Goal: Information Seeking & Learning: Check status

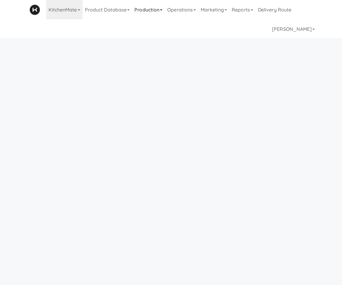
click at [151, 10] on link "Production" at bounding box center [148, 9] width 33 height 19
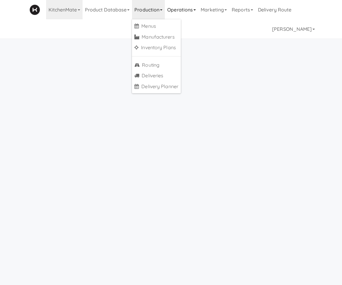
click at [180, 10] on link "Operations" at bounding box center [181, 9] width 33 height 19
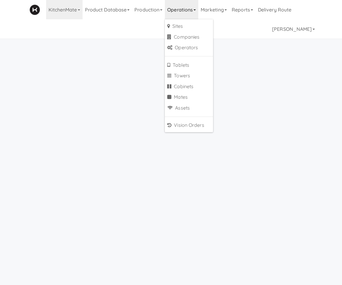
click at [148, 11] on link "Production" at bounding box center [148, 9] width 33 height 19
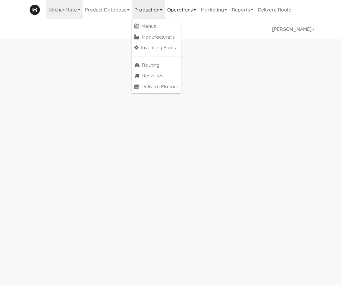
click at [188, 6] on link "Operations" at bounding box center [181, 9] width 33 height 19
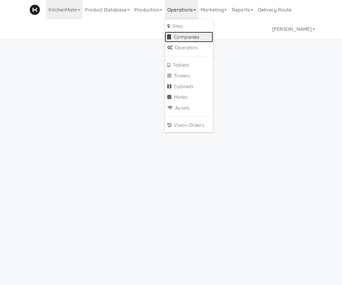
click at [191, 36] on link "Companies" at bounding box center [189, 37] width 48 height 11
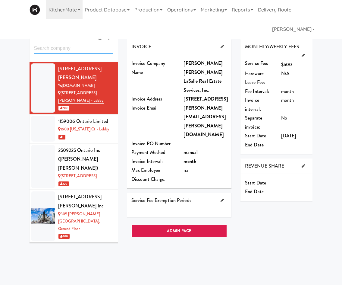
click at [72, 47] on input "text" at bounding box center [73, 48] width 79 height 11
type input "oma"
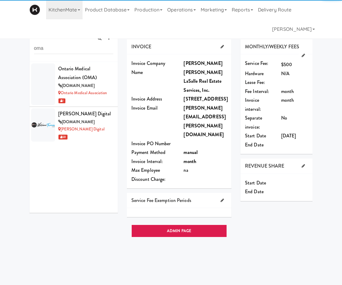
click at [79, 76] on div "Ontario Medical Association (OMA)" at bounding box center [85, 73] width 55 height 18
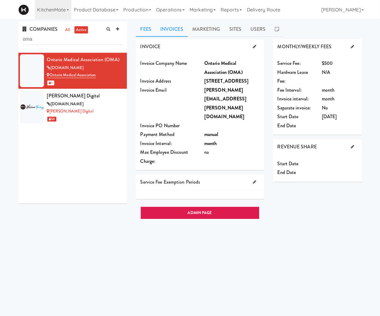
click at [171, 35] on link "Invoices" at bounding box center [172, 29] width 32 height 15
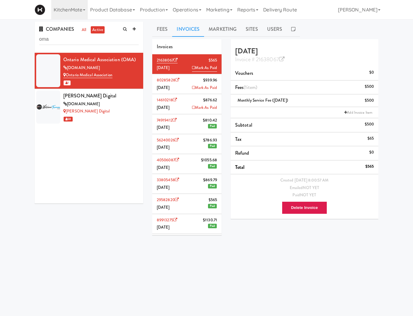
drag, startPoint x: 90, startPoint y: 266, endPoint x: 86, endPoint y: 246, distance: 20.2
click at [89, 266] on body "Okay Okay Select date: previous 2025-Sep next Su Mo Tu We Th Fr Sa 31 1 2 3 4 5…" at bounding box center [206, 177] width 413 height 316
click at [91, 243] on div "COMPANIES all active oma Ontario Medical Association (OMA) [DOMAIN_NAME] Ontari…" at bounding box center [206, 144] width 353 height 244
click at [91, 245] on div "COMPANIES all active oma Ontario Medical Association (OMA) [DOMAIN_NAME] Ontari…" at bounding box center [206, 144] width 353 height 244
drag, startPoint x: 153, startPoint y: 101, endPoint x: 171, endPoint y: 103, distance: 18.2
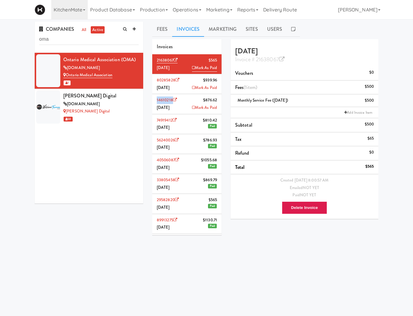
click at [171, 103] on li "14610218 $876.62 [DATE] Mark As Paid" at bounding box center [186, 104] width 69 height 20
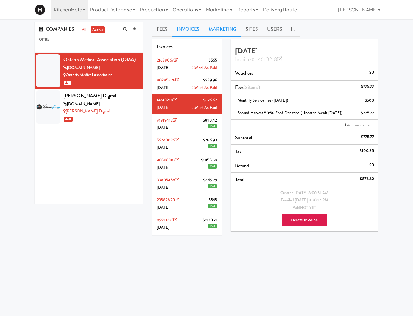
drag, startPoint x: 188, startPoint y: 108, endPoint x: 235, endPoint y: 30, distance: 90.5
click at [192, 108] on icon at bounding box center [193, 108] width 3 height 4
click at [175, 88] on li "80285828 $939.96 [DATE] [PERSON_NAME]" at bounding box center [186, 84] width 69 height 20
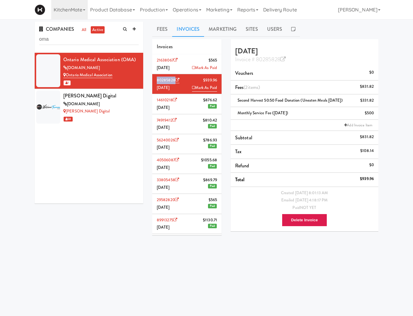
drag, startPoint x: 156, startPoint y: 79, endPoint x: 174, endPoint y: 82, distance: 18.7
click at [174, 82] on li "80285828 $939.96 [DATE] [PERSON_NAME]" at bounding box center [186, 84] width 69 height 20
copy link "80285828"
drag, startPoint x: 73, startPoint y: 168, endPoint x: 81, endPoint y: 160, distance: 11.5
click at [73, 168] on div "Ontario Medical Association (OMA) [DOMAIN_NAME] Ontario Medical Association 1 […" at bounding box center [89, 128] width 109 height 151
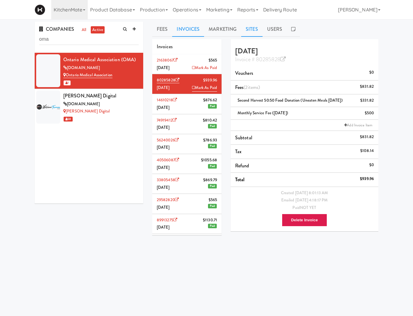
drag, startPoint x: 188, startPoint y: 87, endPoint x: 242, endPoint y: 34, distance: 75.1
click at [192, 87] on icon at bounding box center [193, 88] width 3 height 4
click at [298, 24] on link at bounding box center [293, 29] width 13 height 15
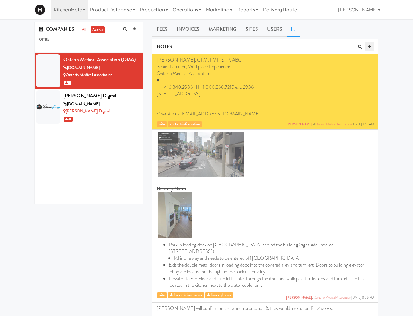
click at [347, 46] on link at bounding box center [369, 46] width 9 height 9
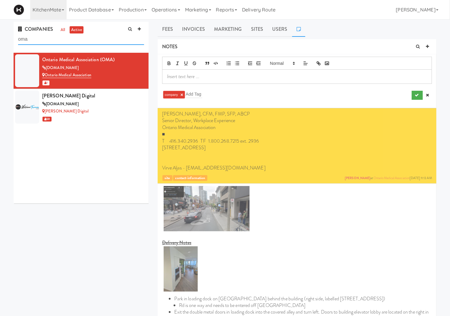
click at [86, 41] on input "oma" at bounding box center [81, 39] width 126 height 11
drag, startPoint x: 428, startPoint y: 94, endPoint x: 227, endPoint y: 75, distance: 202.1
click at [347, 93] on link at bounding box center [427, 95] width 9 height 9
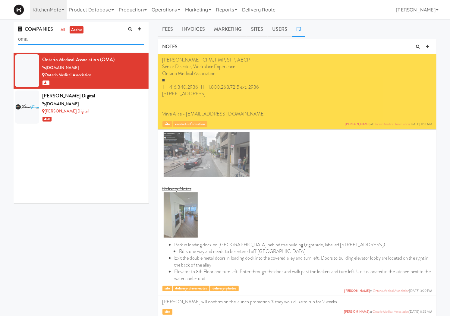
click at [32, 37] on input "oma" at bounding box center [81, 39] width 126 height 11
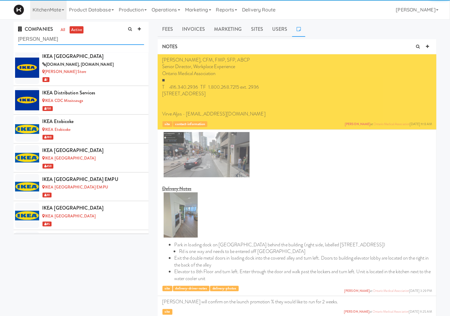
scroll to position [3002, 0]
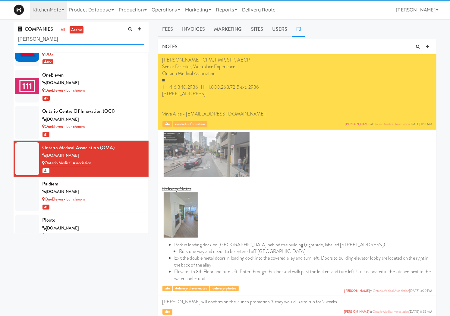
type input "[PERSON_NAME]"
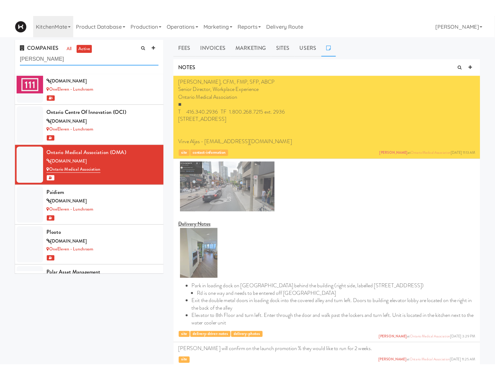
scroll to position [0, 0]
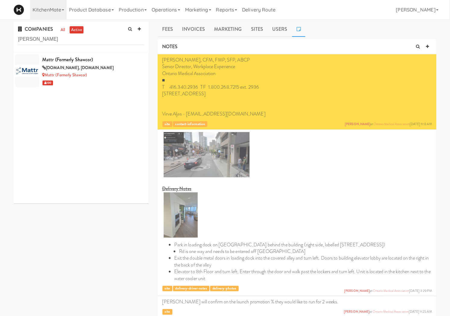
drag, startPoint x: 125, startPoint y: 68, endPoint x: 162, endPoint y: 42, distance: 44.9
click at [127, 68] on div "[DOMAIN_NAME], [DOMAIN_NAME]" at bounding box center [93, 68] width 102 height 8
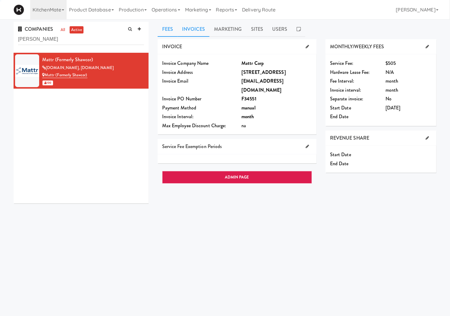
click at [189, 32] on link "Invoices" at bounding box center [194, 29] width 32 height 15
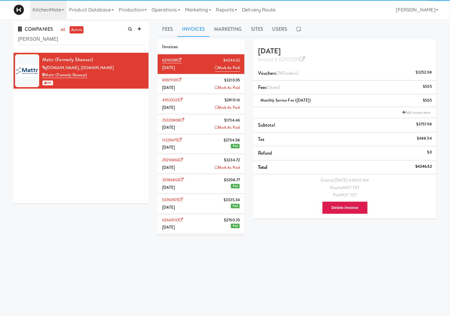
click at [108, 276] on body "Okay Okay Select date: previous 2025-Sep next Su Mo Tu We Th Fr Sa 31 1 2 3 4 5…" at bounding box center [225, 177] width 450 height 316
click at [197, 131] on li "35320808 $1734.46 [DATE] [PERSON_NAME]" at bounding box center [201, 124] width 87 height 20
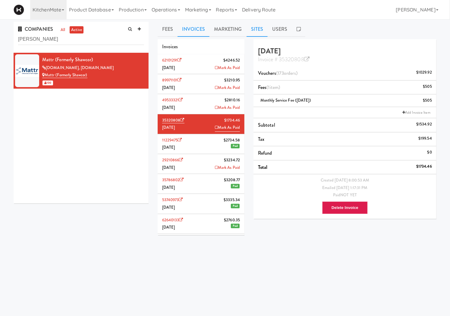
drag, startPoint x: 210, startPoint y: 129, endPoint x: 257, endPoint y: 36, distance: 104.3
click at [215, 129] on icon at bounding box center [216, 127] width 3 height 4
drag, startPoint x: 194, startPoint y: 161, endPoint x: 173, endPoint y: 164, distance: 21.3
click at [192, 161] on li "29210866 $3234.72 [DATE] Mark As Paid" at bounding box center [201, 164] width 87 height 20
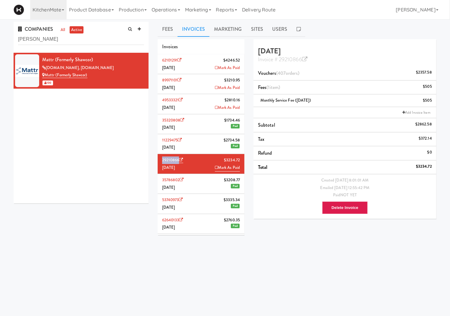
drag, startPoint x: 160, startPoint y: 162, endPoint x: 179, endPoint y: 164, distance: 18.8
click at [179, 164] on li "29210866 $3234.72 [DATE] Mark As Paid" at bounding box center [201, 164] width 87 height 20
copy link "29210866"
drag, startPoint x: 95, startPoint y: 244, endPoint x: 92, endPoint y: 230, distance: 13.9
click at [95, 241] on div "COMPANIES all active [PERSON_NAME] Mattr (formerly Shawcor) [DOMAIN_NAME], [DOM…" at bounding box center [225, 144] width 432 height 244
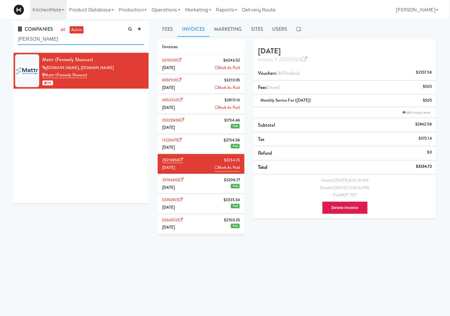
click at [46, 40] on input "[PERSON_NAME]" at bounding box center [81, 39] width 126 height 11
paste input "10636827"
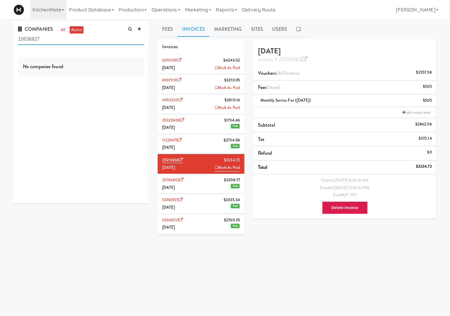
click at [53, 40] on input "10636827" at bounding box center [81, 39] width 126 height 11
click at [186, 11] on link "Marketing" at bounding box center [198, 9] width 31 height 19
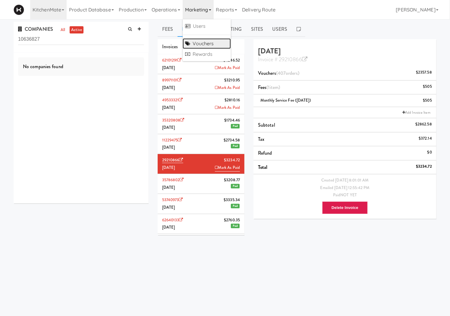
click at [196, 44] on link "Vouchers" at bounding box center [207, 43] width 48 height 11
click at [174, 10] on link "Operations" at bounding box center [165, 9] width 33 height 19
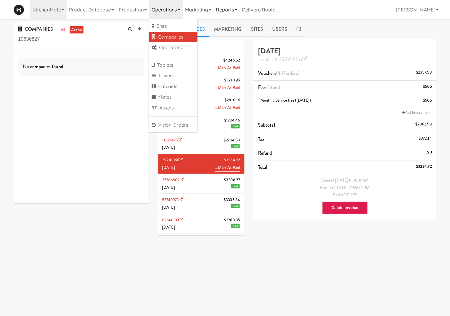
click at [224, 16] on link "Reports" at bounding box center [227, 9] width 26 height 19
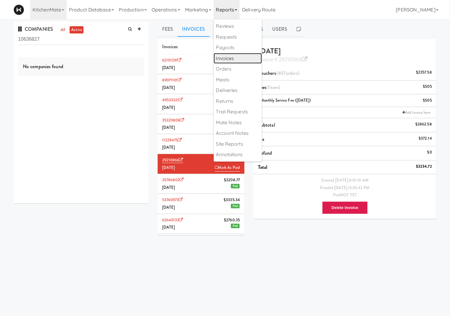
click at [233, 56] on link "Invoices" at bounding box center [238, 58] width 48 height 11
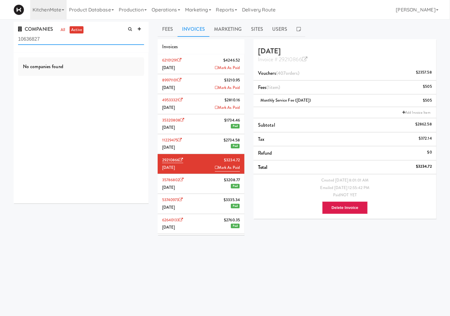
click at [43, 43] on input "10636827" at bounding box center [81, 39] width 126 height 11
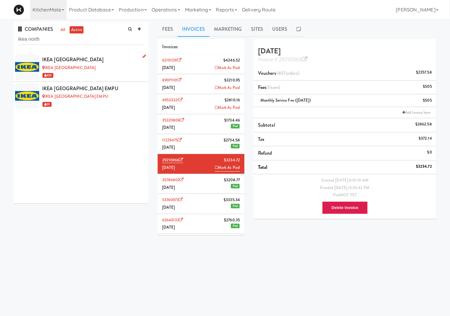
click at [115, 63] on div "IKEA [GEOGRAPHIC_DATA]" at bounding box center [93, 59] width 102 height 9
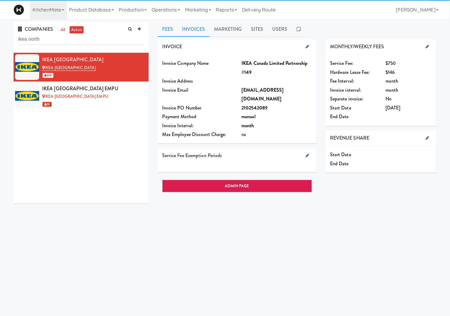
click at [199, 24] on link "Invoices" at bounding box center [194, 29] width 32 height 15
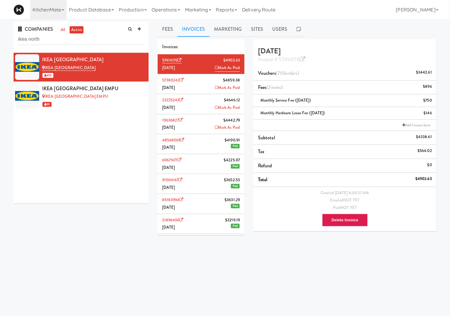
click at [116, 262] on div "COMPANIES all active ikea north IKEA [GEOGRAPHIC_DATA] IKEA [GEOGRAPHIC_DATA] S…" at bounding box center [225, 144] width 432 height 244
drag, startPoint x: 211, startPoint y: 129, endPoint x: 258, endPoint y: 32, distance: 107.4
click at [215, 129] on icon at bounding box center [216, 127] width 3 height 4
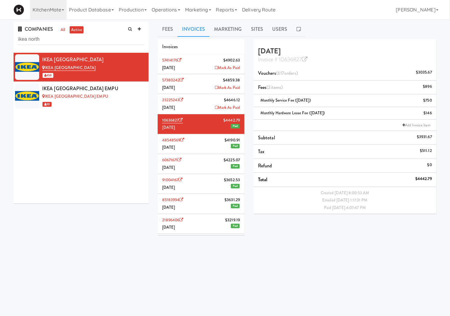
drag, startPoint x: 96, startPoint y: 231, endPoint x: 92, endPoint y: 237, distance: 7.4
click at [96, 231] on div "COMPANIES all active ikea north IKEA [GEOGRAPHIC_DATA] IKEA [GEOGRAPHIC_DATA] S…" at bounding box center [225, 144] width 432 height 244
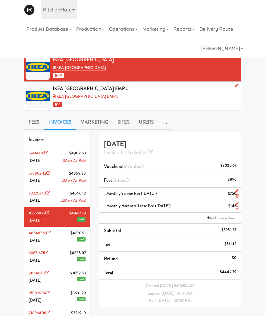
drag, startPoint x: 14, startPoint y: 128, endPoint x: 2, endPoint y: 138, distance: 16.1
drag, startPoint x: 14, startPoint y: 216, endPoint x: 17, endPoint y: 213, distance: 3.9
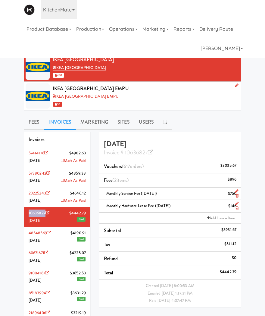
drag, startPoint x: 21, startPoint y: 213, endPoint x: 6, endPoint y: 221, distance: 17.3
copy link "1063682"
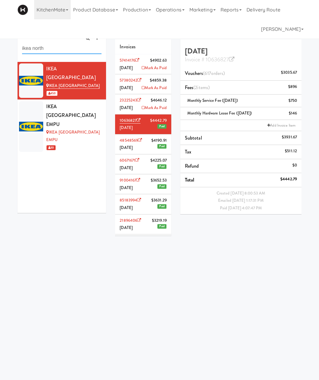
click at [46, 50] on input "ikea north" at bounding box center [61, 48] width 79 height 11
click at [46, 49] on input "ikea north" at bounding box center [61, 48] width 79 height 11
type input "matt"
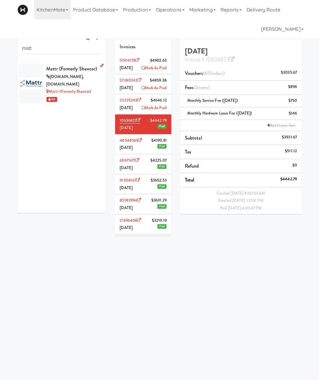
click at [47, 72] on div "Mattr (formerly Shawcor)" at bounding box center [73, 68] width 55 height 9
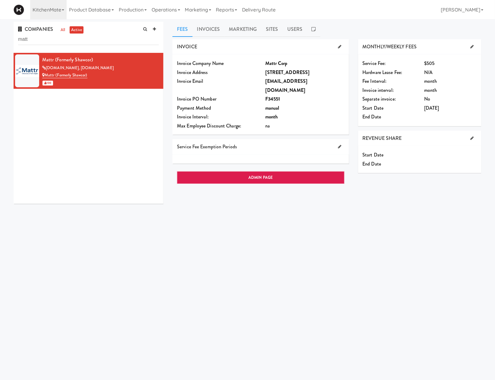
drag, startPoint x: 209, startPoint y: 32, endPoint x: 207, endPoint y: 44, distance: 11.9
click at [208, 35] on link "Invoices" at bounding box center [209, 29] width 32 height 15
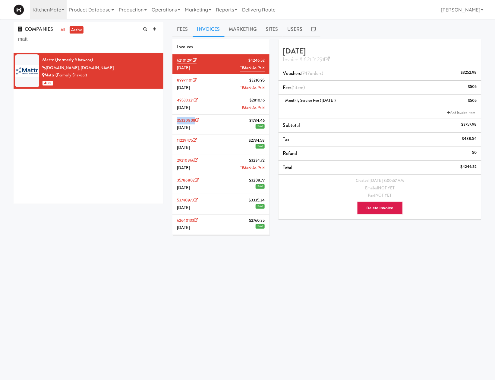
drag, startPoint x: 175, startPoint y: 120, endPoint x: 195, endPoint y: 121, distance: 20.5
click at [195, 121] on li "35320808 $1734.46 [DATE] Paid" at bounding box center [221, 124] width 97 height 20
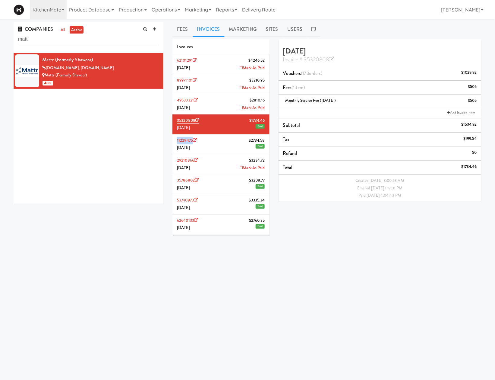
drag, startPoint x: 174, startPoint y: 140, endPoint x: 145, endPoint y: 155, distance: 32.5
click at [191, 140] on li "11229475 $2734.58 [DATE] Paid" at bounding box center [221, 144] width 97 height 20
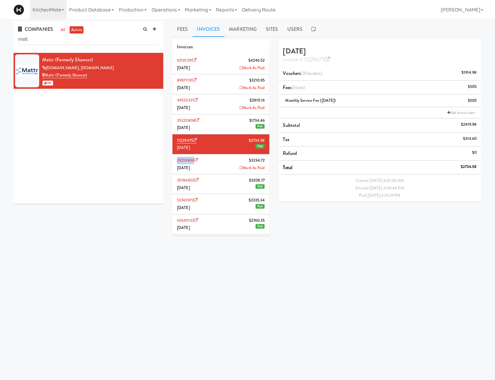
drag, startPoint x: 175, startPoint y: 161, endPoint x: 194, endPoint y: 164, distance: 18.6
click at [194, 164] on li "29210866 $3234.72 [DATE] Mark As Paid" at bounding box center [221, 164] width 97 height 20
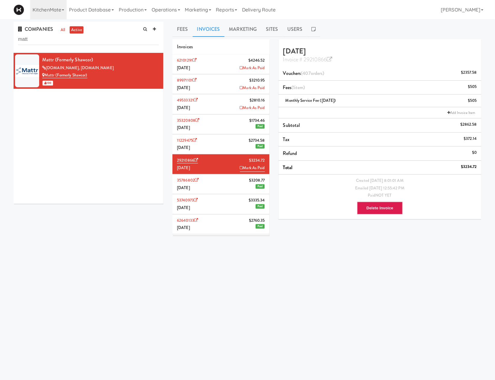
drag, startPoint x: 150, startPoint y: 259, endPoint x: 138, endPoint y: 174, distance: 86.3
click at [150, 255] on div "COMPANIES all active matt Mattr (formerly Shawcor) [DOMAIN_NAME], [DOMAIN_NAME]…" at bounding box center [247, 144] width 477 height 244
click at [40, 34] on input "matt" at bounding box center [88, 39] width 141 height 11
type input "jan"
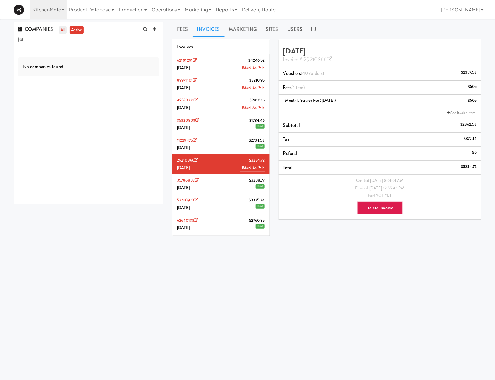
click at [61, 28] on link "all" at bounding box center [63, 30] width 8 height 8
click at [109, 85] on div "200" at bounding box center [100, 83] width 117 height 8
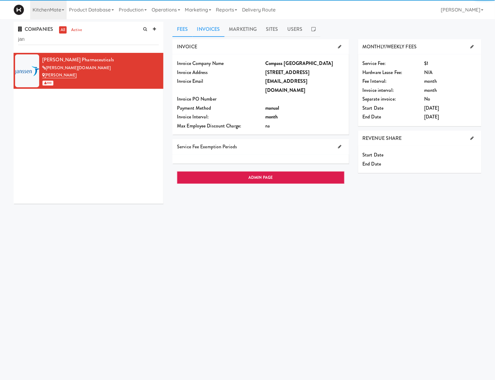
click at [203, 33] on link "Invoices" at bounding box center [209, 29] width 32 height 15
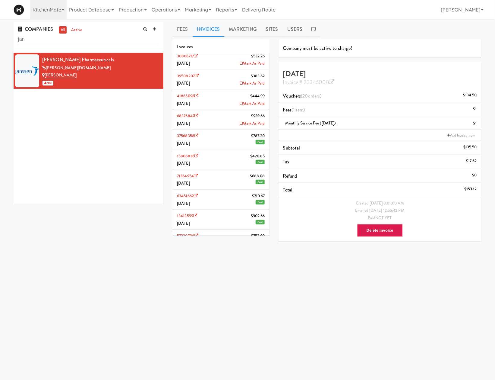
scroll to position [266, 0]
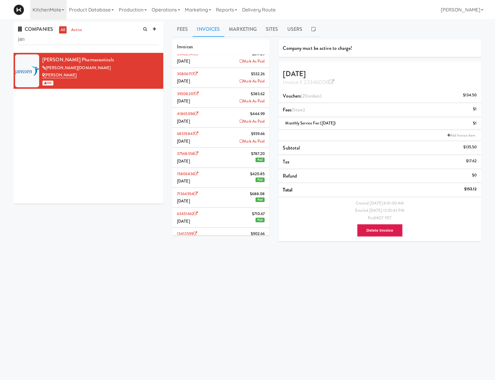
click at [240, 143] on icon at bounding box center [241, 141] width 3 height 4
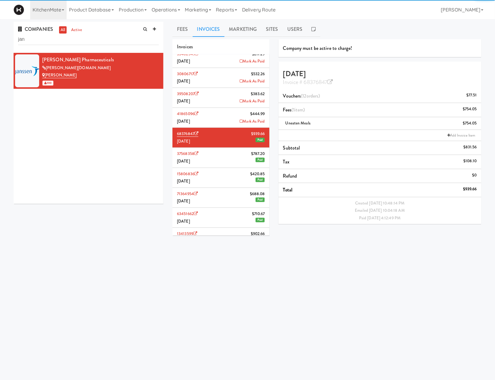
drag, startPoint x: 236, startPoint y: 120, endPoint x: 237, endPoint y: 114, distance: 6.1
click at [240, 120] on link "Mark As Paid" at bounding box center [252, 122] width 25 height 8
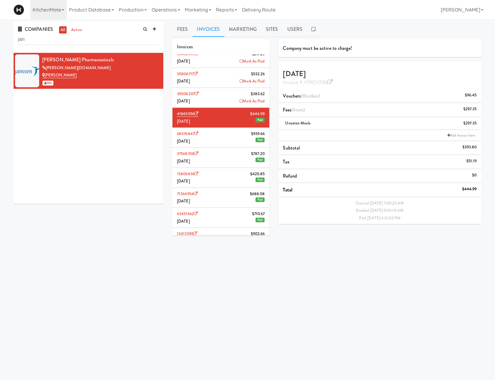
click at [240, 102] on link "Mark As Paid" at bounding box center [252, 101] width 25 height 8
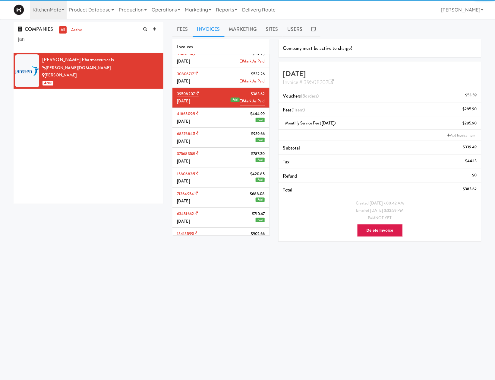
click at [240, 85] on link "Mark As Paid" at bounding box center [252, 82] width 25 height 8
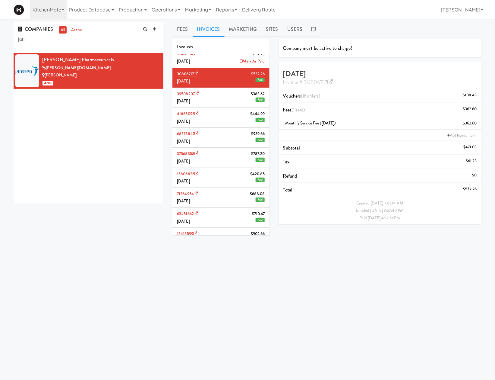
drag, startPoint x: 237, startPoint y: 61, endPoint x: 247, endPoint y: 101, distance: 41.9
click at [240, 61] on icon at bounding box center [241, 61] width 3 height 4
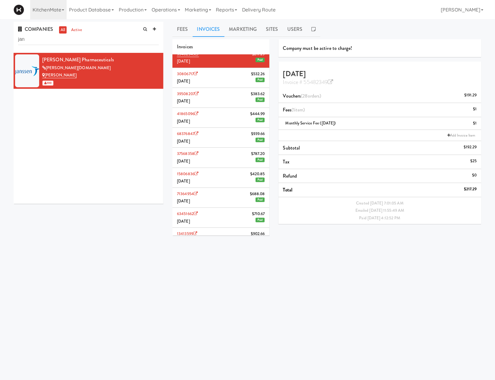
scroll to position [172, 0]
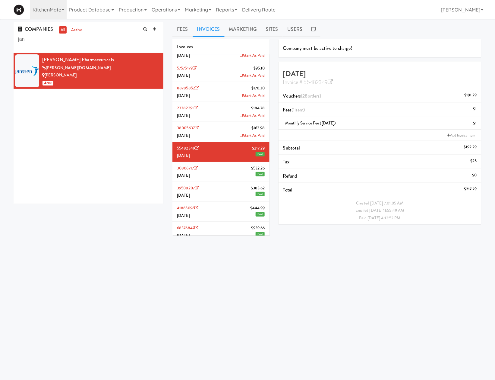
drag, startPoint x: 238, startPoint y: 134, endPoint x: 238, endPoint y: 125, distance: 9.4
click at [240, 134] on link "Mark As Paid" at bounding box center [252, 136] width 25 height 8
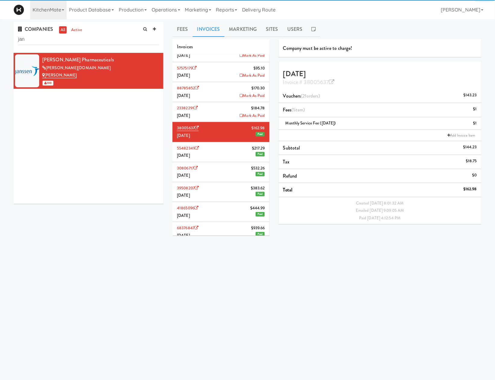
click at [240, 115] on link "Mark As Paid" at bounding box center [252, 116] width 25 height 8
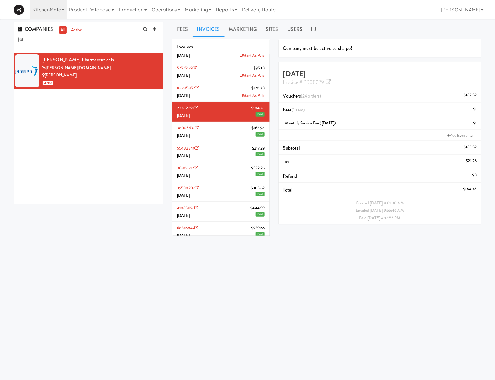
click at [240, 94] on link "Mark As Paid" at bounding box center [252, 96] width 25 height 8
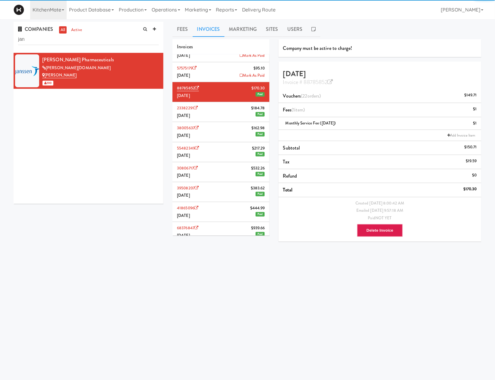
click at [237, 72] on li "57575179 $95.[DATE] [PERSON_NAME]" at bounding box center [221, 72] width 97 height 20
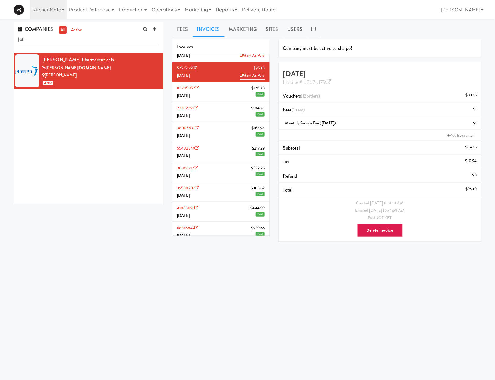
drag, startPoint x: 237, startPoint y: 77, endPoint x: 230, endPoint y: 122, distance: 46.0
click at [240, 77] on icon at bounding box center [241, 75] width 3 height 4
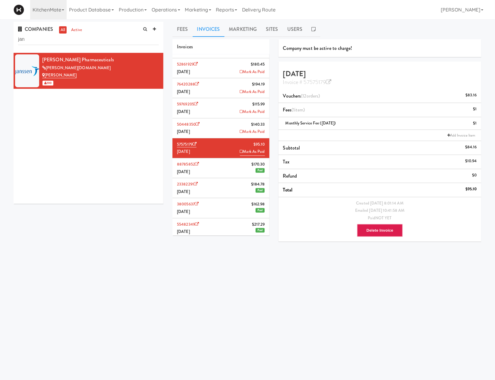
scroll to position [78, 0]
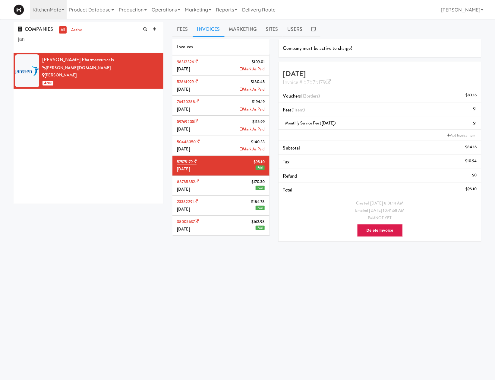
click at [240, 148] on icon at bounding box center [241, 149] width 3 height 4
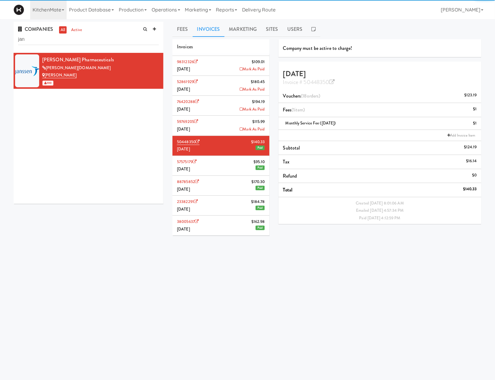
drag, startPoint x: 233, startPoint y: 127, endPoint x: 240, endPoint y: 123, distance: 7.7
click at [240, 128] on link "Mark As Paid" at bounding box center [252, 129] width 25 height 8
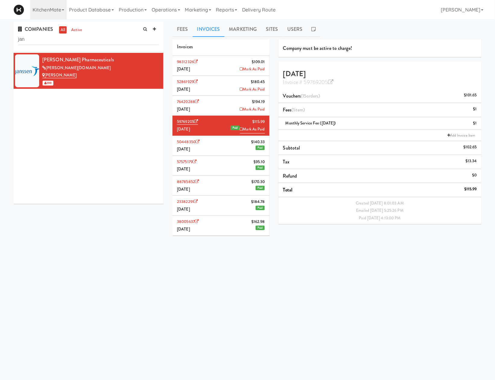
click at [229, 109] on li "76420288 $194.[DATE] [PERSON_NAME]" at bounding box center [221, 106] width 97 height 20
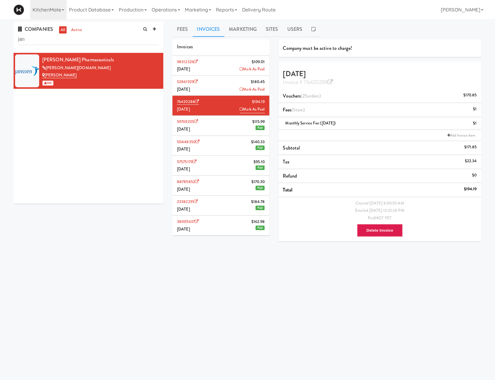
click at [240, 113] on link "Mark As Paid" at bounding box center [252, 110] width 25 height 8
click at [240, 89] on icon at bounding box center [241, 89] width 3 height 4
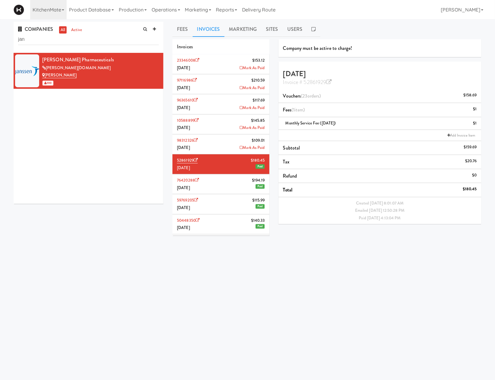
click at [240, 149] on icon at bounding box center [241, 147] width 3 height 4
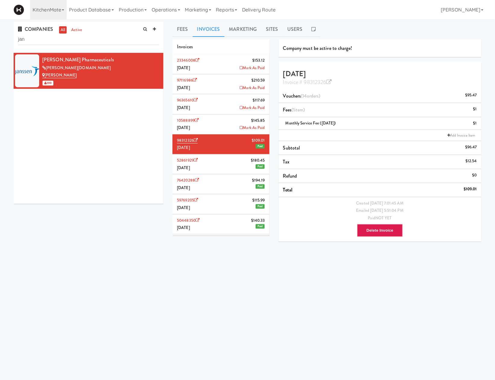
click at [230, 129] on li "10588899 $145.85 [DATE] Mark As Paid" at bounding box center [221, 124] width 97 height 20
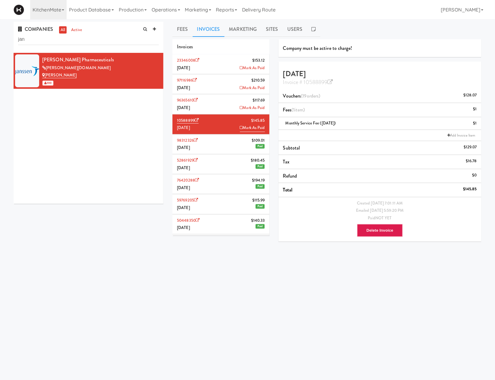
click at [240, 129] on link "Mark As Paid" at bounding box center [252, 128] width 25 height 8
click at [240, 108] on link "Mark As Paid" at bounding box center [252, 108] width 25 height 8
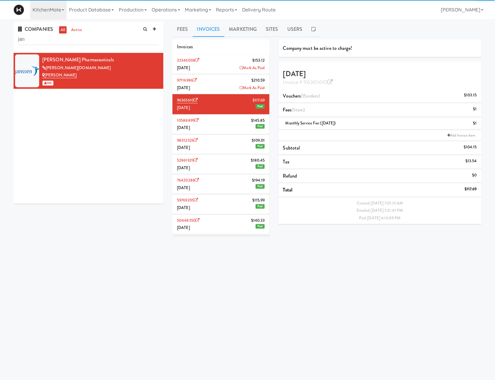
click at [240, 91] on link "Mark As Paid" at bounding box center [252, 88] width 25 height 8
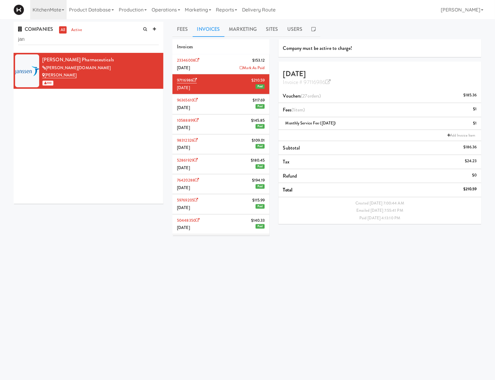
click at [232, 68] on li "23346008 $153.[DATE] [PERSON_NAME]" at bounding box center [221, 64] width 97 height 20
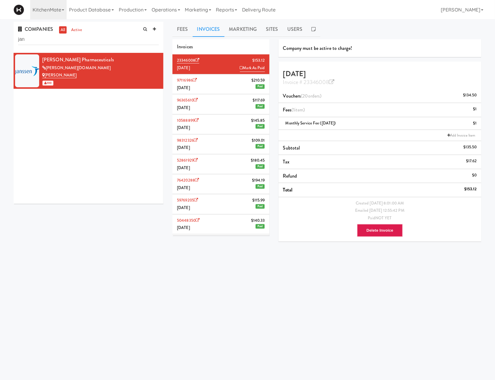
drag, startPoint x: 234, startPoint y: 67, endPoint x: 237, endPoint y: 97, distance: 30.3
click at [240, 68] on icon at bounding box center [241, 68] width 3 height 4
click at [208, 274] on body "Okay Okay Select date: previous 2025-Sep next Su Mo Tu We Th Fr Sa 31 1 2 3 4 5…" at bounding box center [247, 209] width 495 height 380
click at [63, 39] on input "jan" at bounding box center [88, 39] width 141 height 11
click at [63, 38] on input "jan" at bounding box center [88, 39] width 141 height 11
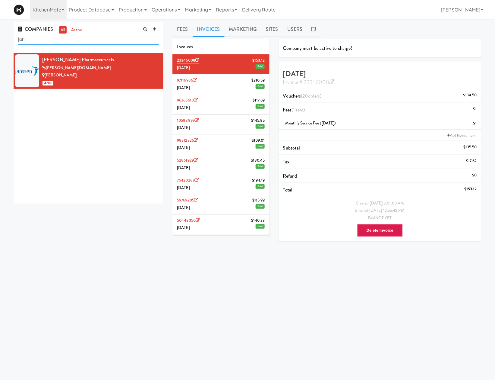
click at [63, 38] on input "jan" at bounding box center [88, 39] width 141 height 11
paste input "36599799"
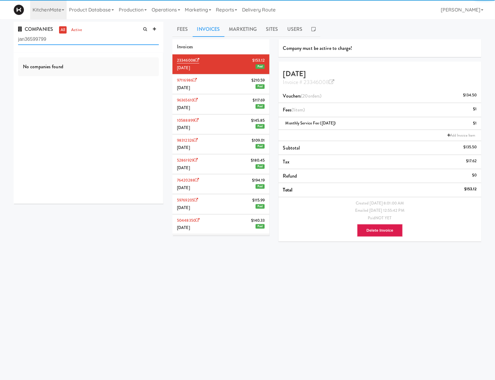
click at [63, 38] on input "jan36599799" at bounding box center [88, 39] width 141 height 11
type input "trill"
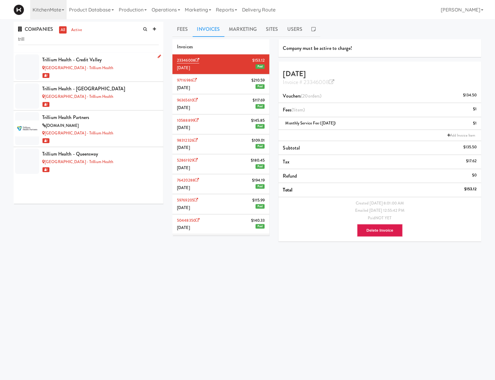
click at [135, 76] on div "1" at bounding box center [100, 75] width 117 height 8
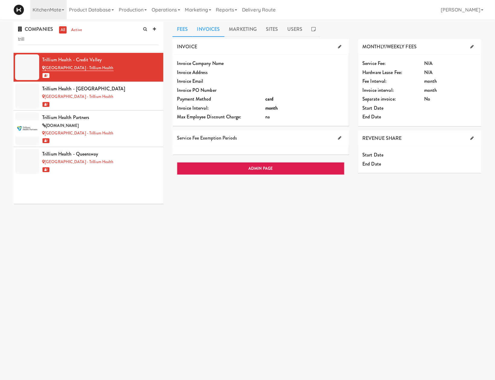
click at [204, 27] on link "Invoices" at bounding box center [209, 29] width 32 height 15
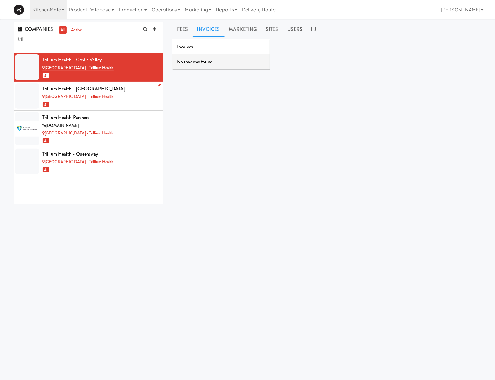
click at [125, 98] on div "[GEOGRAPHIC_DATA] - Trillium Health" at bounding box center [100, 97] width 117 height 8
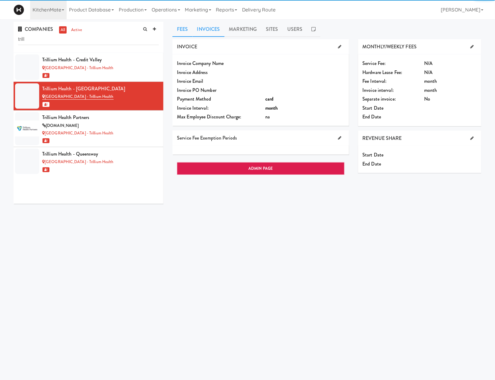
click at [216, 30] on link "Invoices" at bounding box center [209, 29] width 32 height 15
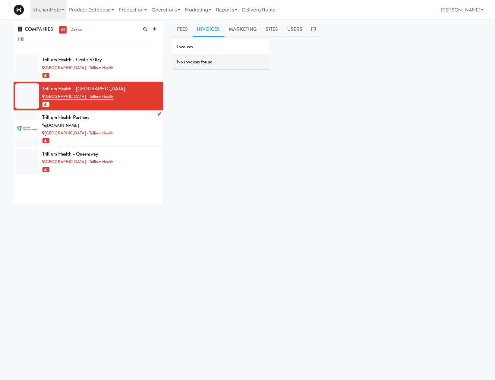
click at [116, 136] on div "[GEOGRAPHIC_DATA] - Trillium Health" at bounding box center [100, 133] width 117 height 8
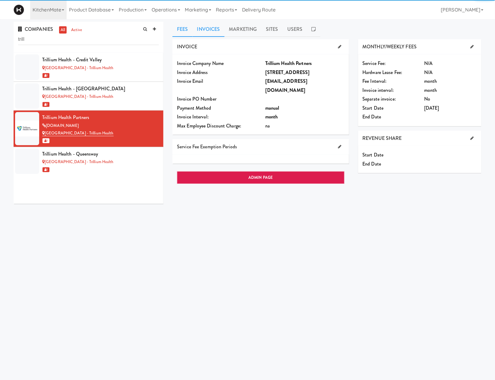
click at [222, 30] on link "Invoices" at bounding box center [209, 29] width 32 height 15
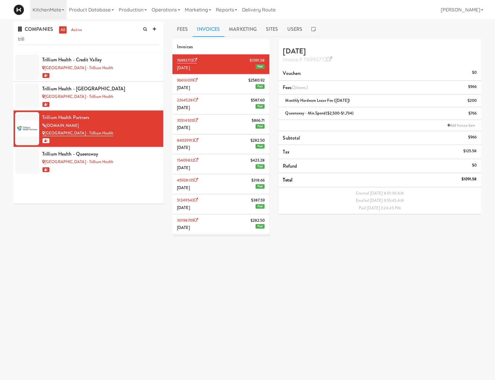
click at [139, 274] on body "Okay Okay Select date: previous 2025-Sep next Su Mo Tu We Th Fr Sa 31 1 2 3 4 5…" at bounding box center [247, 209] width 495 height 380
click at [134, 169] on div "1" at bounding box center [100, 170] width 117 height 8
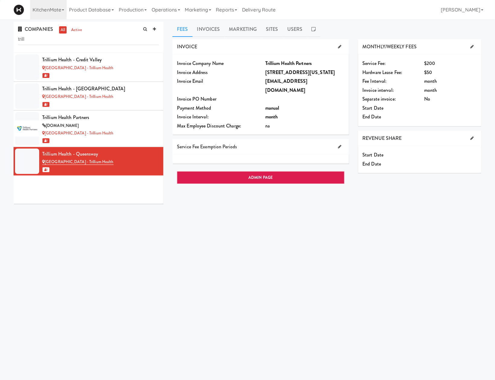
drag, startPoint x: 134, startPoint y: 277, endPoint x: 170, endPoint y: 177, distance: 106.4
click at [142, 258] on body "Okay Okay Select date: previous 2025-Sep next Su Mo Tu We Th Fr Sa 31 1 2 3 4 5…" at bounding box center [247, 209] width 495 height 380
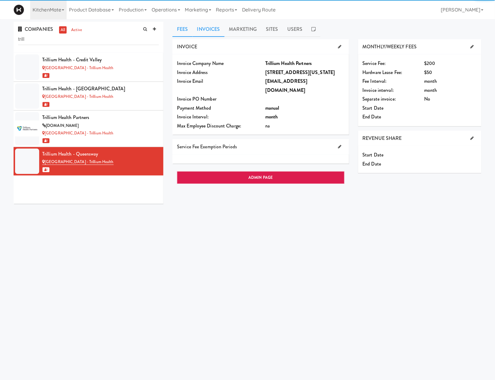
click at [220, 27] on link "Invoices" at bounding box center [209, 29] width 32 height 15
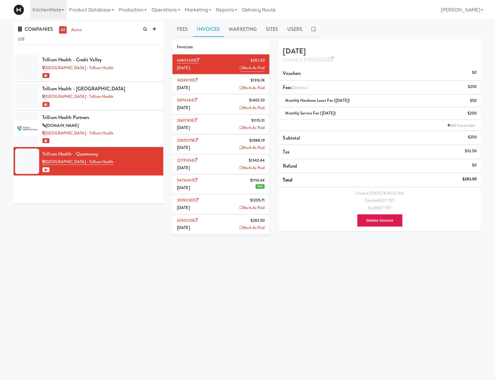
click at [166, 284] on body "Okay Okay Select date: previous 2025-Sep next Su Mo Tu We Th Fr Sa 31 1 2 3 4 5…" at bounding box center [247, 209] width 495 height 380
click at [225, 280] on body "Okay Okay Select date: previous 2025-Sep next Su Mo Tu We Th Fr Sa 31 1 2 3 4 5…" at bounding box center [247, 209] width 495 height 380
drag, startPoint x: 234, startPoint y: 169, endPoint x: 280, endPoint y: 46, distance: 131.5
click at [240, 169] on icon at bounding box center [241, 168] width 3 height 4
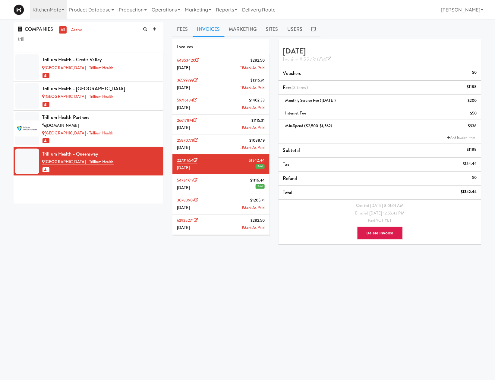
drag, startPoint x: 176, startPoint y: 356, endPoint x: 176, endPoint y: 303, distance: 53.4
click at [171, 284] on body "Okay Okay Select date: previous 2025-Sep next Su Mo Tu We Th Fr Sa 31 1 2 3 4 5…" at bounding box center [247, 209] width 495 height 380
click at [129, 284] on body "Okay Okay Select date: previous 2025-Sep next Su Mo Tu We Th Fr Sa 31 1 2 3 4 5…" at bounding box center [247, 209] width 495 height 380
click at [218, 109] on li "59716184 $1402.33 [DATE] [PERSON_NAME]" at bounding box center [221, 104] width 97 height 20
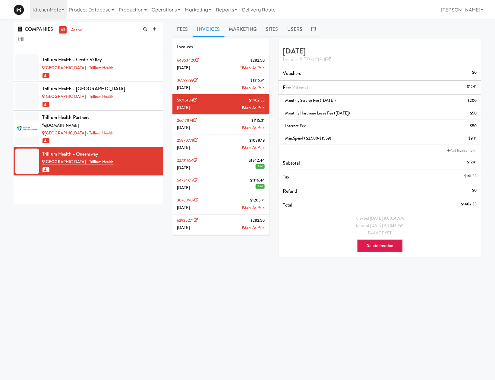
drag, startPoint x: 233, startPoint y: 108, endPoint x: 279, endPoint y: 46, distance: 76.7
click at [240, 108] on icon at bounding box center [241, 108] width 3 height 4
drag, startPoint x: 459, startPoint y: 204, endPoint x: 477, endPoint y: 207, distance: 18.0
click at [347, 207] on li "Total $1402.33" at bounding box center [380, 205] width 203 height 14
copy li "$1402.33"
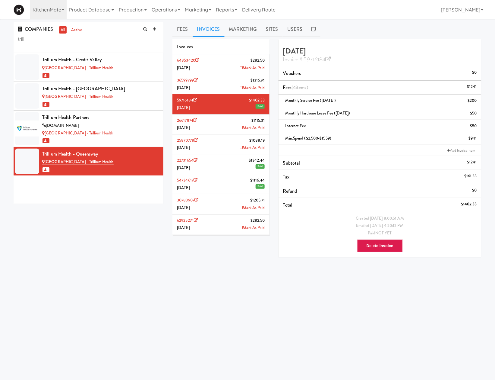
click at [81, 259] on div "COMPANIES all active trill Trillium Health - Credit Valley [GEOGRAPHIC_DATA] - …" at bounding box center [247, 144] width 477 height 244
click at [207, 130] on li "26617874 $1115.[DATE] [PERSON_NAME]" at bounding box center [221, 124] width 97 height 20
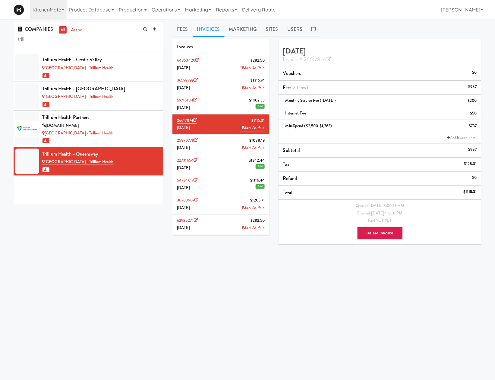
click at [240, 128] on icon at bounding box center [241, 127] width 3 height 4
drag, startPoint x: 134, startPoint y: 297, endPoint x: 133, endPoint y: 294, distance: 3.6
click at [134, 284] on body "Okay Okay Select date: previous 2025-Sep next Su Mo Tu We Th Fr Sa 31 1 2 3 4 5…" at bounding box center [247, 209] width 495 height 380
click at [216, 138] on li "25870778 $1088.[DATE] [PERSON_NAME]" at bounding box center [221, 144] width 97 height 20
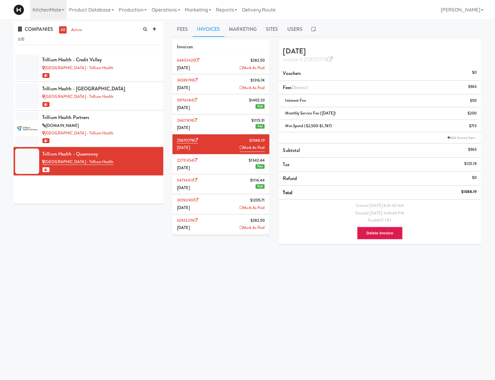
click at [240, 148] on icon at bounding box center [241, 147] width 3 height 4
click at [110, 255] on div "COMPANIES all active trill Trillium Health - Credit Valley [GEOGRAPHIC_DATA] - …" at bounding box center [247, 144] width 477 height 244
click at [227, 205] on li "30783907 $1205.71 [DATE] [PERSON_NAME]" at bounding box center [221, 204] width 97 height 20
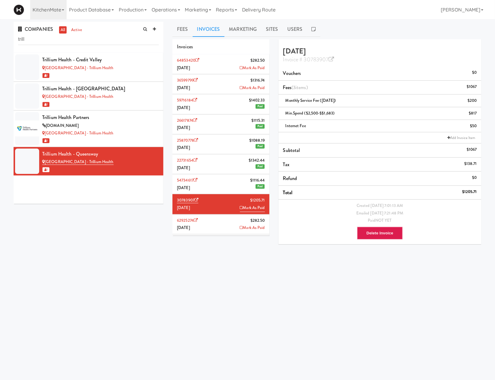
click at [240, 208] on icon at bounding box center [241, 207] width 3 height 4
click at [120, 272] on body "Okay Okay Select date: previous 2025-Sep next Su Mo Tu We Th Fr Sa 31 1 2 3 4 5…" at bounding box center [247, 209] width 495 height 380
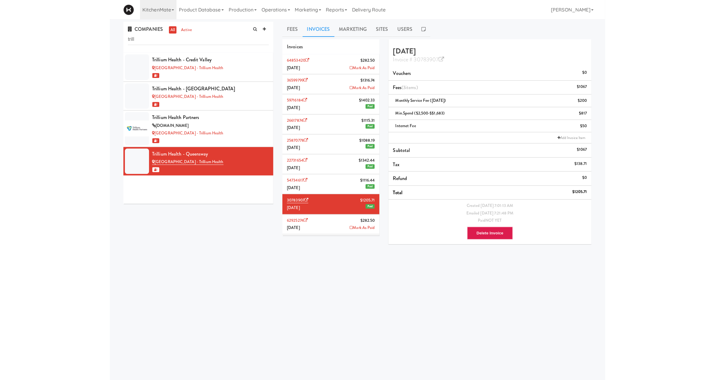
scroll to position [94, 0]
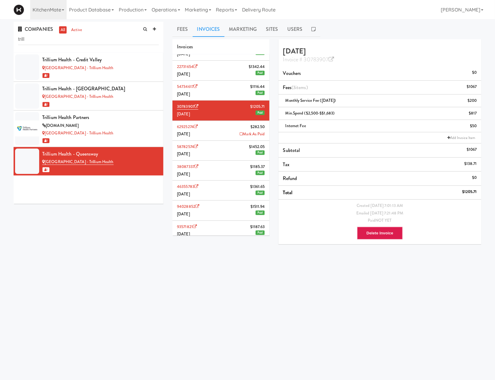
click at [240, 136] on link "Mark As Paid" at bounding box center [252, 134] width 25 height 8
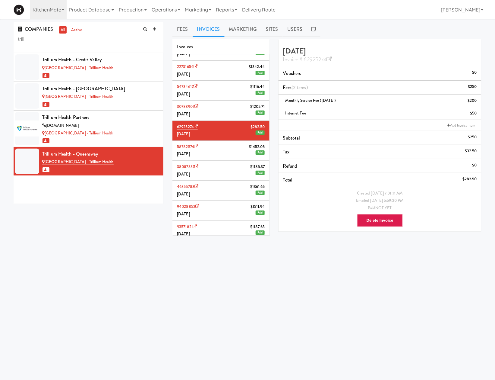
click at [71, 284] on body "Okay Okay Select date: previous 2025-Sep next Su Mo Tu We Th Fr Sa 31 1 2 3 4 5…" at bounding box center [247, 209] width 495 height 380
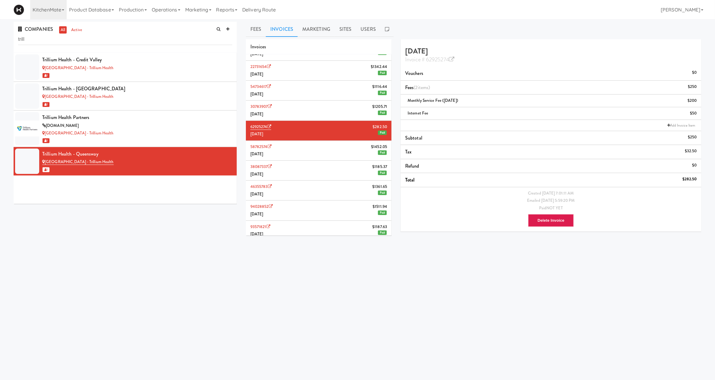
drag, startPoint x: 162, startPoint y: 8, endPoint x: 167, endPoint y: 20, distance: 12.7
click at [162, 9] on link "Operations" at bounding box center [165, 9] width 33 height 19
click at [167, 21] on link "Sites" at bounding box center [173, 26] width 48 height 11
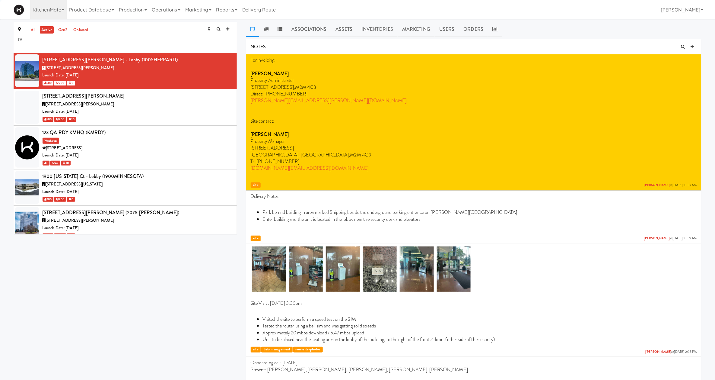
type input "rvh"
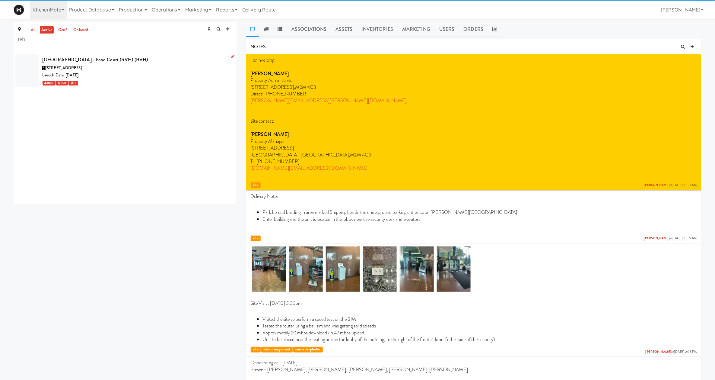
drag, startPoint x: 140, startPoint y: 53, endPoint x: 127, endPoint y: 67, distance: 19.0
click at [127, 66] on div "[STREET_ADDRESS]" at bounding box center [137, 68] width 190 height 8
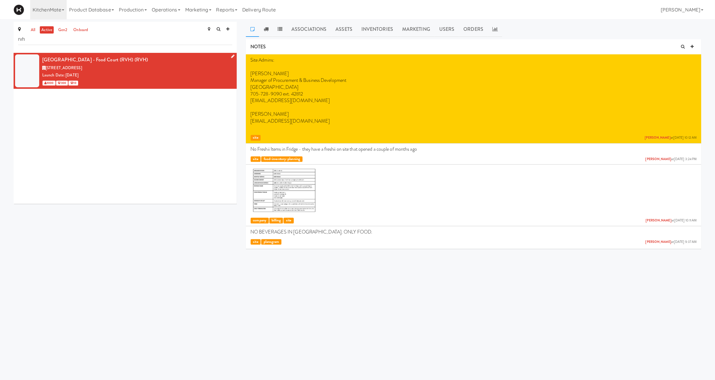
drag, startPoint x: 46, startPoint y: 57, endPoint x: 135, endPoint y: 0, distance: 105.5
click at [142, 59] on div "[GEOGRAPHIC_DATA] - Food Court (RVH) (RVH)" at bounding box center [137, 59] width 190 height 9
click at [106, 45] on input "rvh" at bounding box center [125, 39] width 214 height 11
click at [106, 42] on input "rvh" at bounding box center [125, 39] width 214 height 11
click at [106, 43] on input "rvh" at bounding box center [125, 39] width 214 height 11
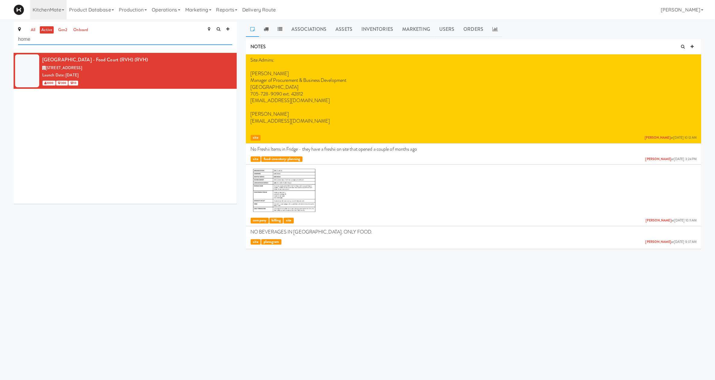
type input "home"
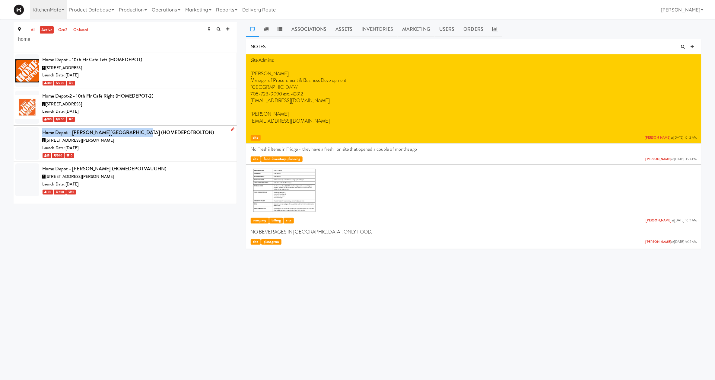
drag, startPoint x: 40, startPoint y: 132, endPoint x: 147, endPoint y: 132, distance: 107.4
click at [147, 132] on li "Home Depot - [PERSON_NAME][GEOGRAPHIC_DATA] (HOMEDEPOTBOLTON) [STREET_ADDRESS][…" at bounding box center [125, 143] width 223 height 36
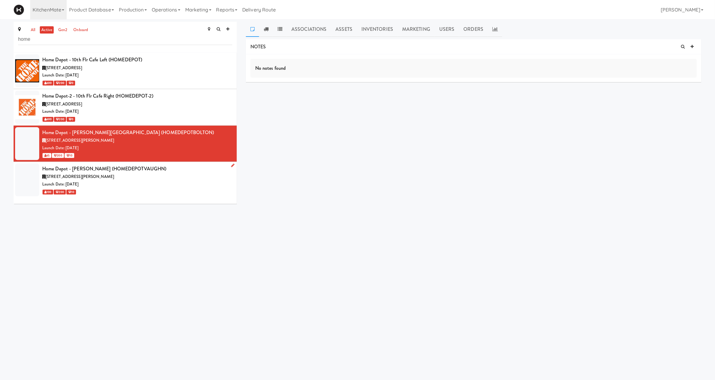
drag, startPoint x: 117, startPoint y: 192, endPoint x: 63, endPoint y: 178, distance: 55.8
click at [116, 191] on div "100 200 10" at bounding box center [137, 192] width 190 height 8
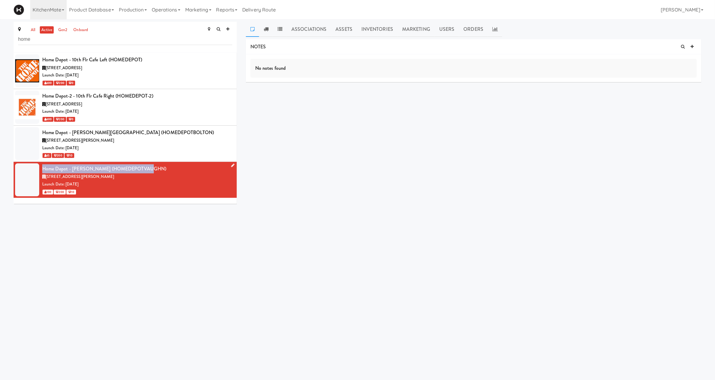
drag, startPoint x: 41, startPoint y: 169, endPoint x: 158, endPoint y: 170, distance: 117.4
click at [158, 170] on li "Home Depot - [PERSON_NAME] (HOMEDEPOTVAUGHN) [STREET_ADDRESS][PERSON_NAME] Laun…" at bounding box center [125, 180] width 223 height 36
copy div "Home Depot - [PERSON_NAME] (HOMEDEPOTVAUGHN)"
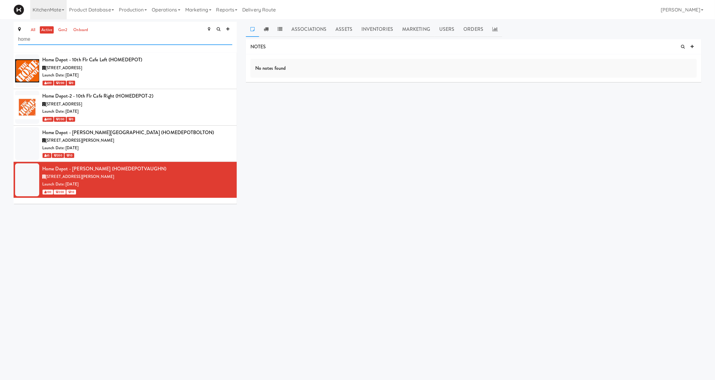
click at [77, 34] on input "home" at bounding box center [125, 39] width 214 height 11
type input "shn"
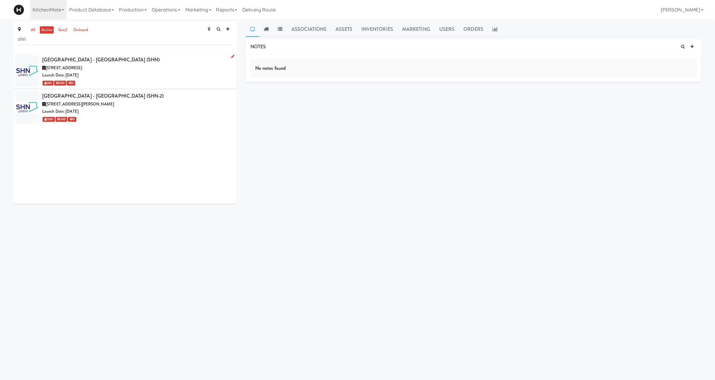
click at [162, 68] on div "[STREET_ADDRESS]" at bounding box center [137, 68] width 190 height 8
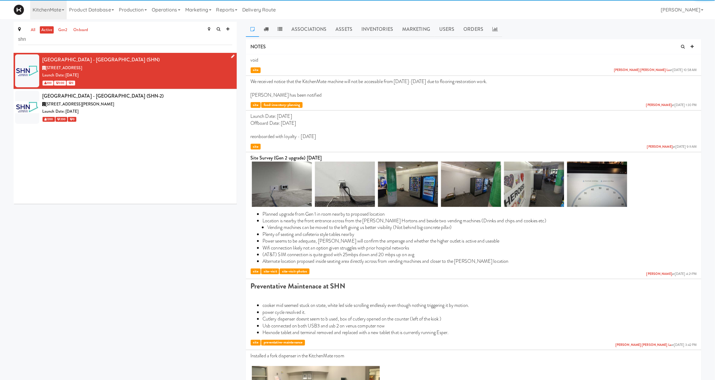
drag, startPoint x: 167, startPoint y: 58, endPoint x: 43, endPoint y: 59, distance: 124.6
click at [43, 59] on div "[GEOGRAPHIC_DATA] - [GEOGRAPHIC_DATA] (SHN)" at bounding box center [137, 59] width 190 height 9
copy div "[GEOGRAPHIC_DATA] - [GEOGRAPHIC_DATA] (SHN)"
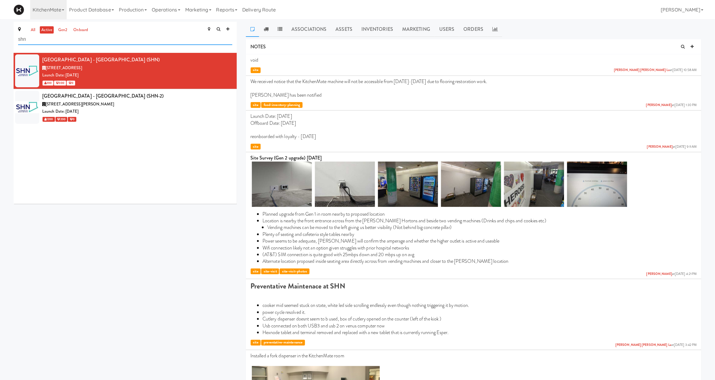
click at [75, 39] on input "shn" at bounding box center [125, 39] width 214 height 11
click at [75, 38] on input "shn" at bounding box center [125, 39] width 214 height 11
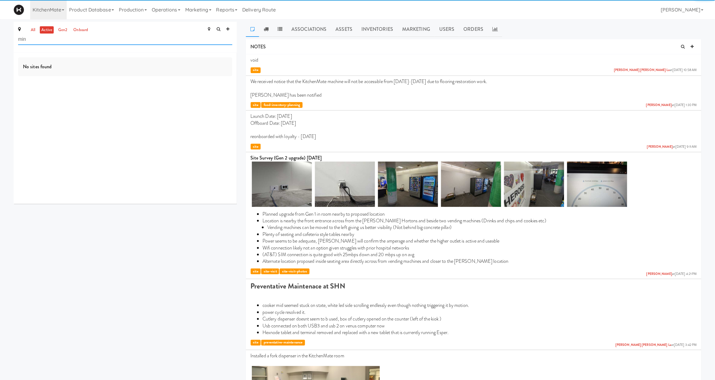
type input "min"
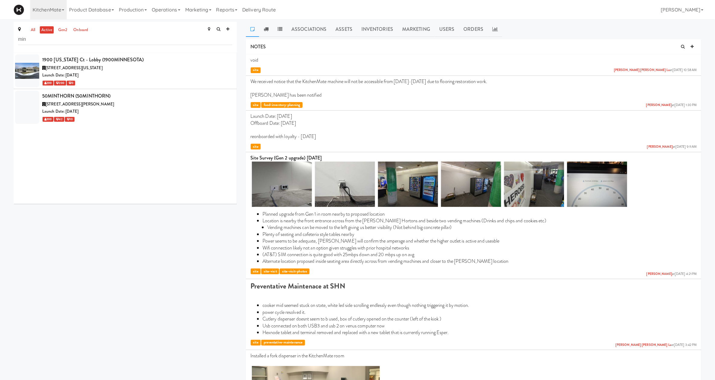
click at [151, 128] on div "1900 [US_STATE] Ct - Lobby (1900MINNESOTA) 1900 [US_STATE] [GEOGRAPHIC_DATA], […" at bounding box center [125, 128] width 223 height 151
click at [54, 91] on li "50MINTHORN (50MINTHORN) [STREET_ADDRESS][PERSON_NAME] Date: [DATE] 300 42 10" at bounding box center [125, 107] width 223 height 36
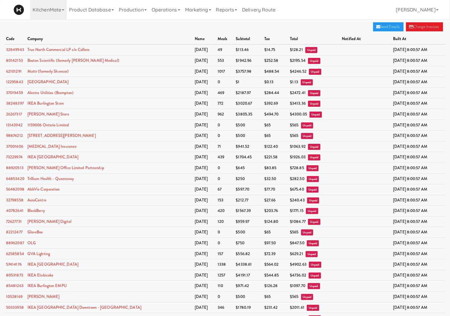
scroll to position [78, 0]
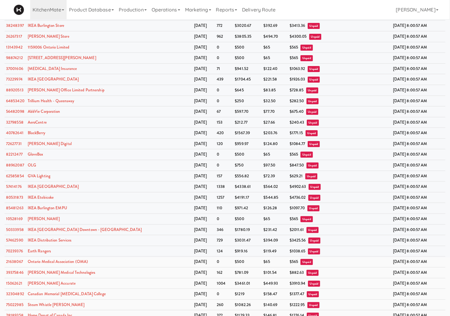
click at [118, 130] on td "BlackBerry" at bounding box center [109, 133] width 167 height 11
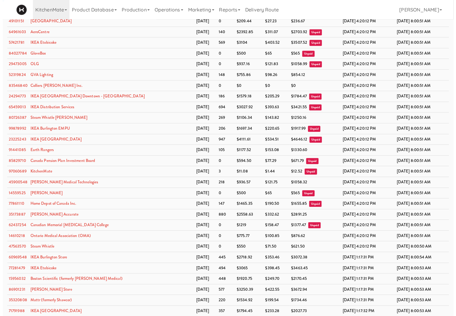
scroll to position [1335, 0]
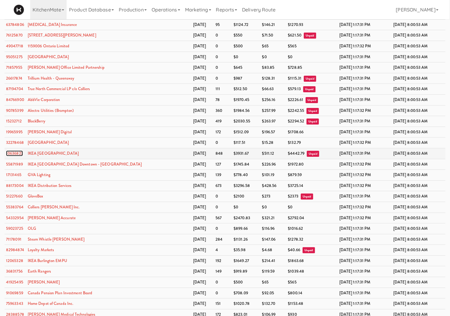
click at [14, 156] on link "10636827" at bounding box center [14, 154] width 17 height 6
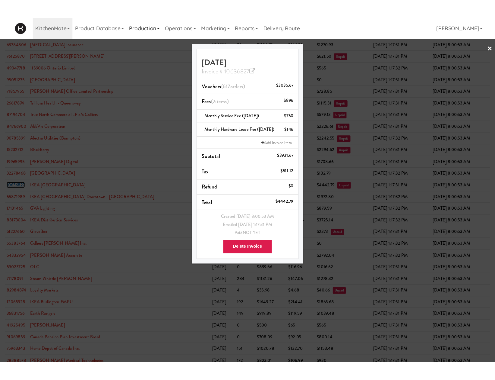
scroll to position [1335, 0]
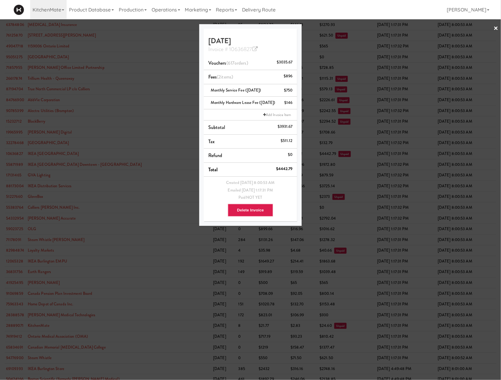
click at [122, 101] on div at bounding box center [250, 190] width 501 height 380
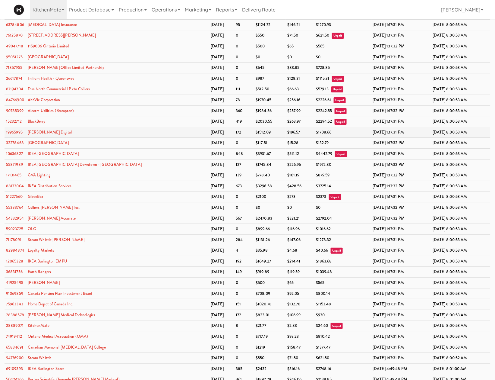
click at [132, 138] on td "[PERSON_NAME] Digital" at bounding box center [117, 132] width 183 height 11
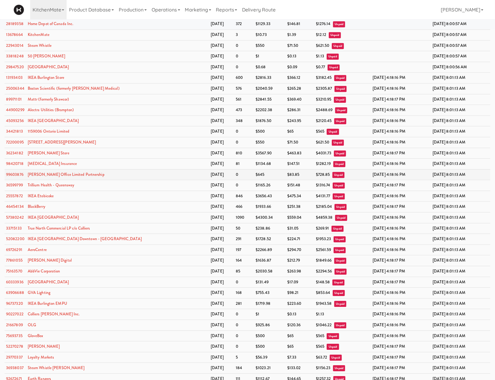
click at [143, 180] on td "[PERSON_NAME] Office Limited Partnership" at bounding box center [117, 174] width 183 height 11
drag, startPoint x: 145, startPoint y: 191, endPoint x: 168, endPoint y: 195, distance: 23.1
click at [123, 119] on td "IKEA [GEOGRAPHIC_DATA]" at bounding box center [117, 121] width 183 height 11
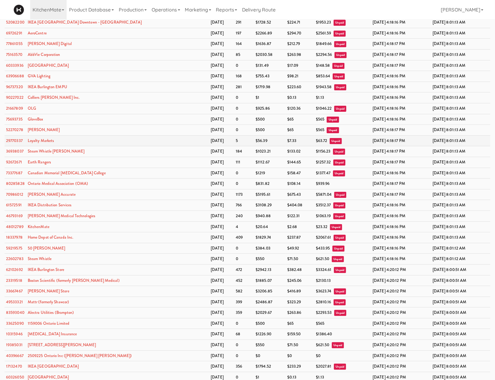
click at [123, 143] on td "Loyalty Markets" at bounding box center [117, 140] width 183 height 11
click at [129, 35] on td "AeroCentre" at bounding box center [117, 33] width 183 height 11
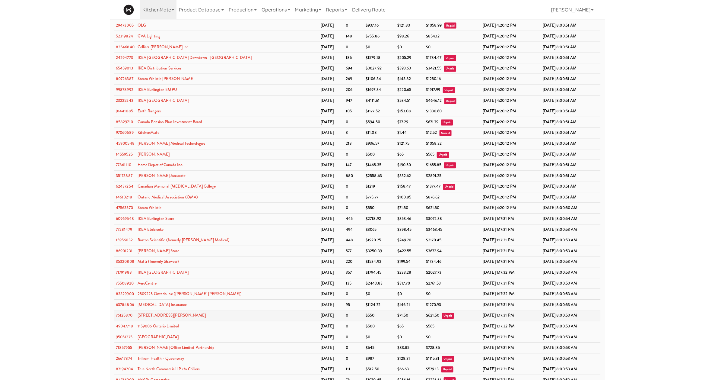
scroll to position [1337, 0]
